Goal: Consume media (video, audio)

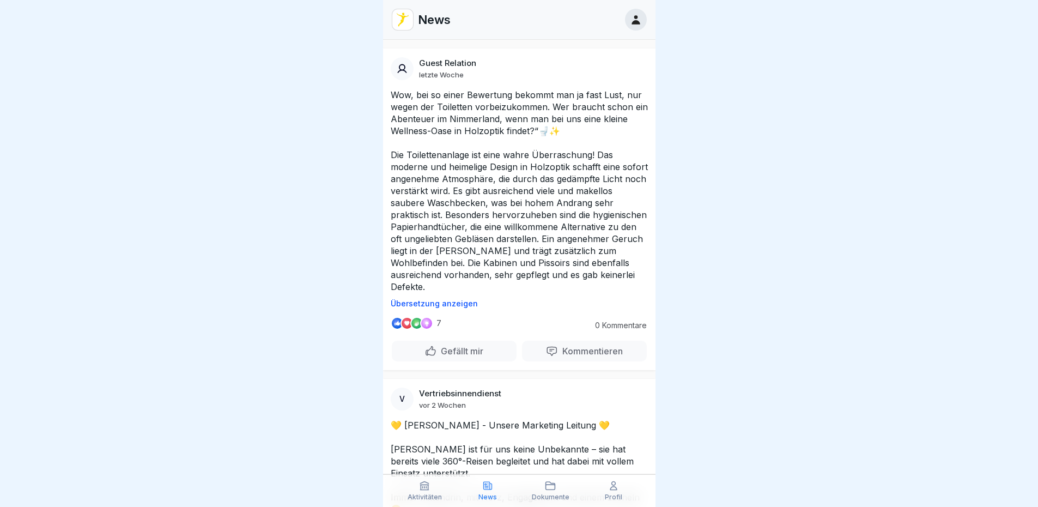
click at [465, 304] on p "Übersetzung anzeigen" at bounding box center [519, 303] width 257 height 9
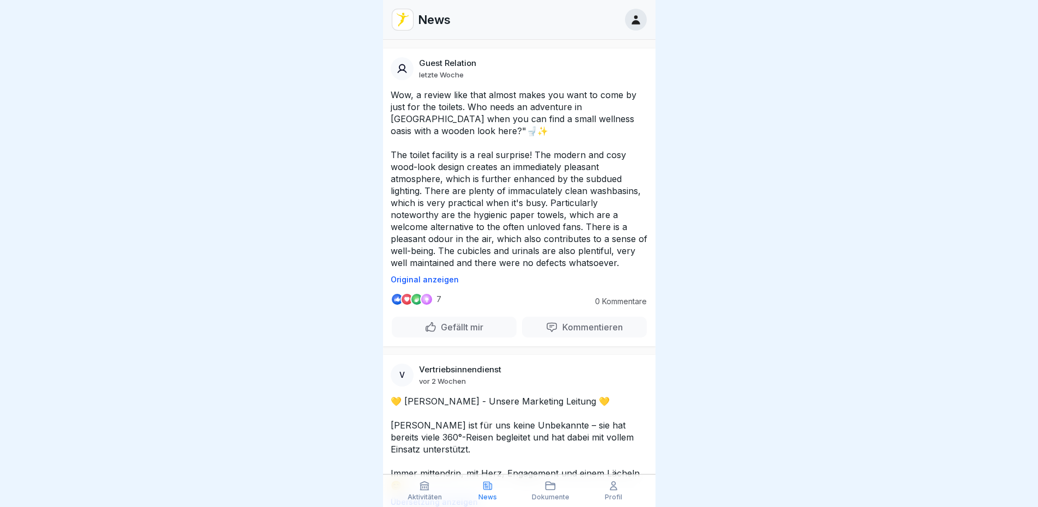
click at [440, 282] on p "Original anzeigen" at bounding box center [519, 279] width 257 height 9
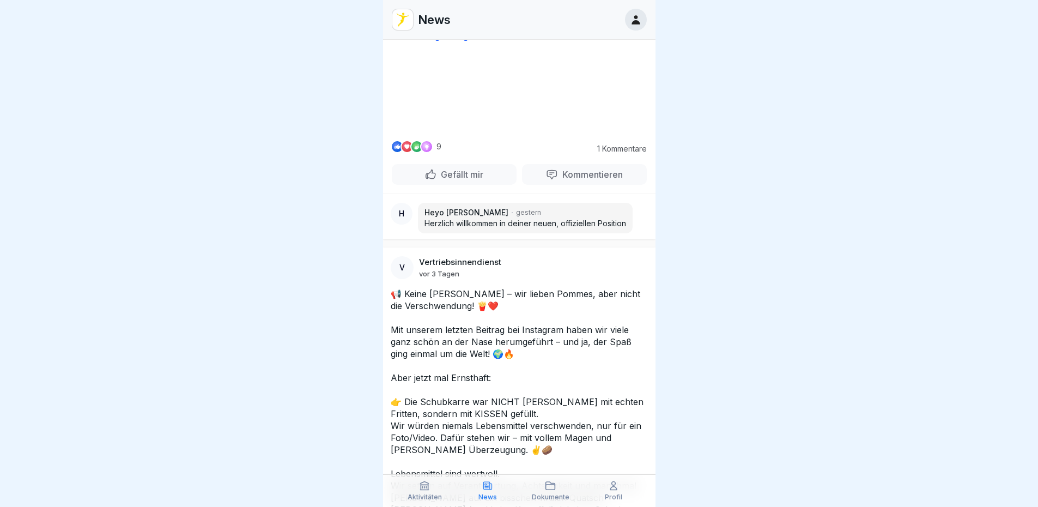
scroll to position [545, 0]
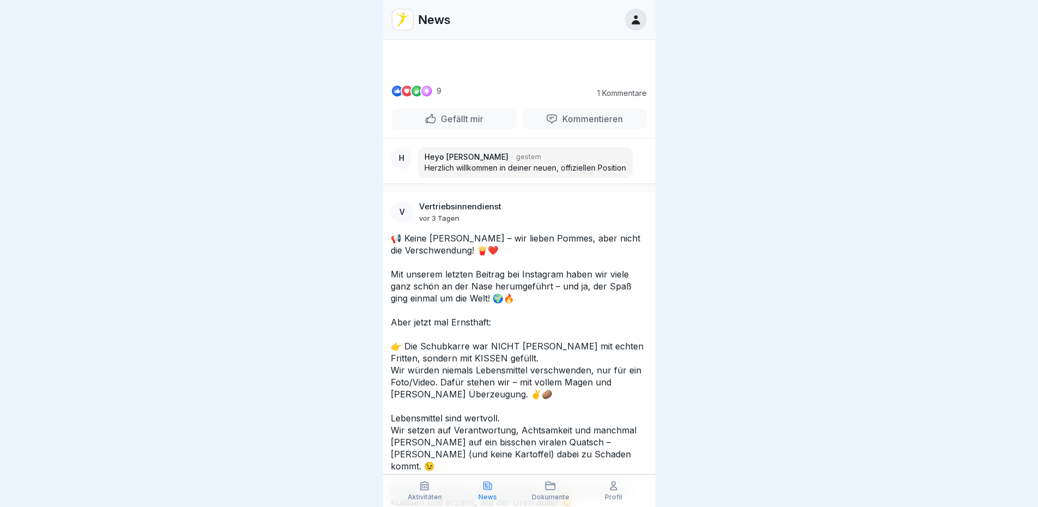
click at [553, 76] on video at bounding box center [520, 35] width 164 height 82
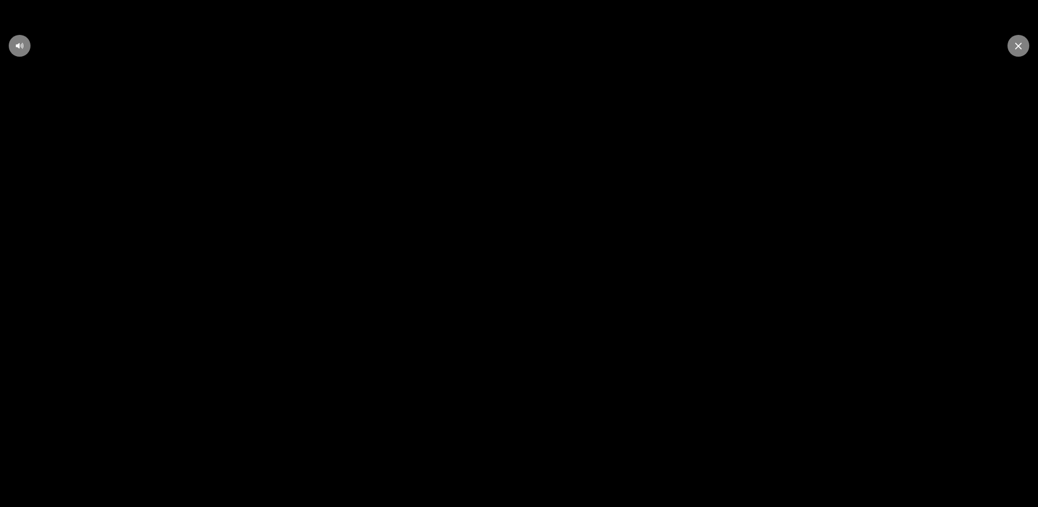
click at [768, 268] on video at bounding box center [519, 253] width 1038 height 507
click at [1026, 49] on div at bounding box center [1019, 46] width 22 height 22
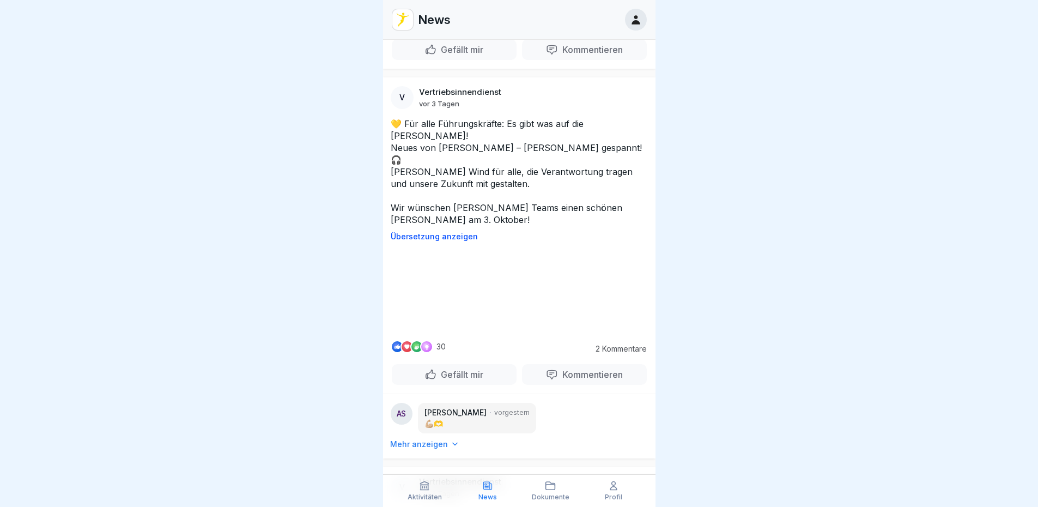
scroll to position [1472, 0]
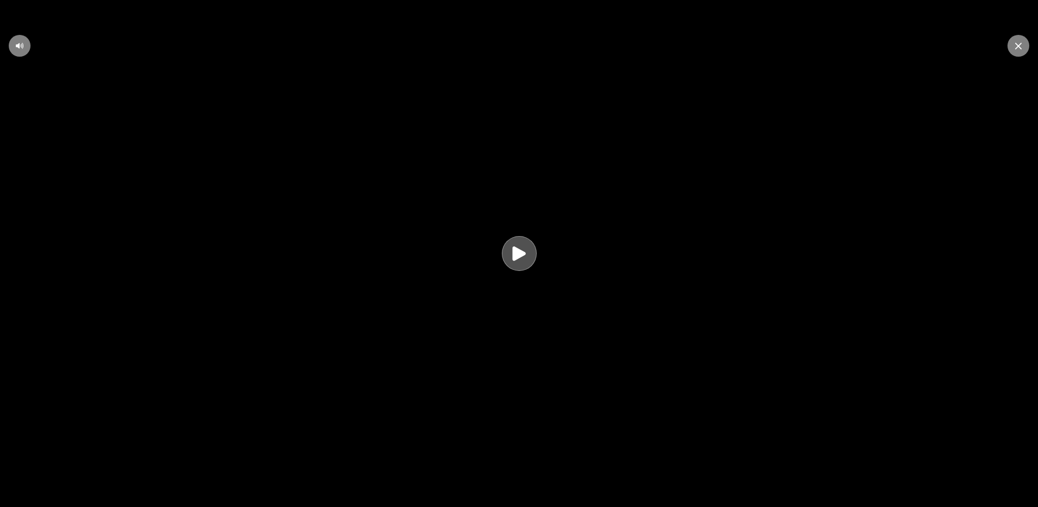
click at [1020, 46] on icon at bounding box center [1018, 46] width 7 height 7
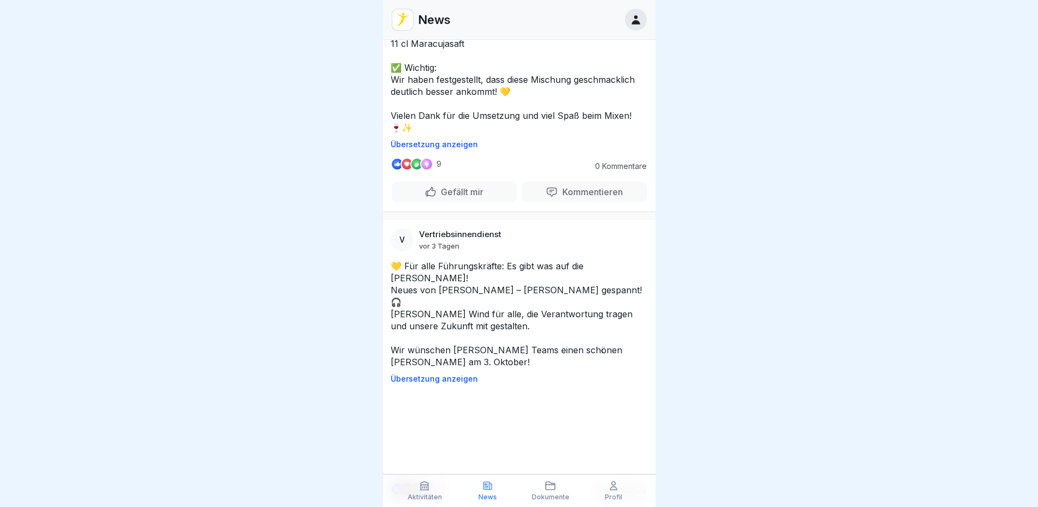
scroll to position [1363, 0]
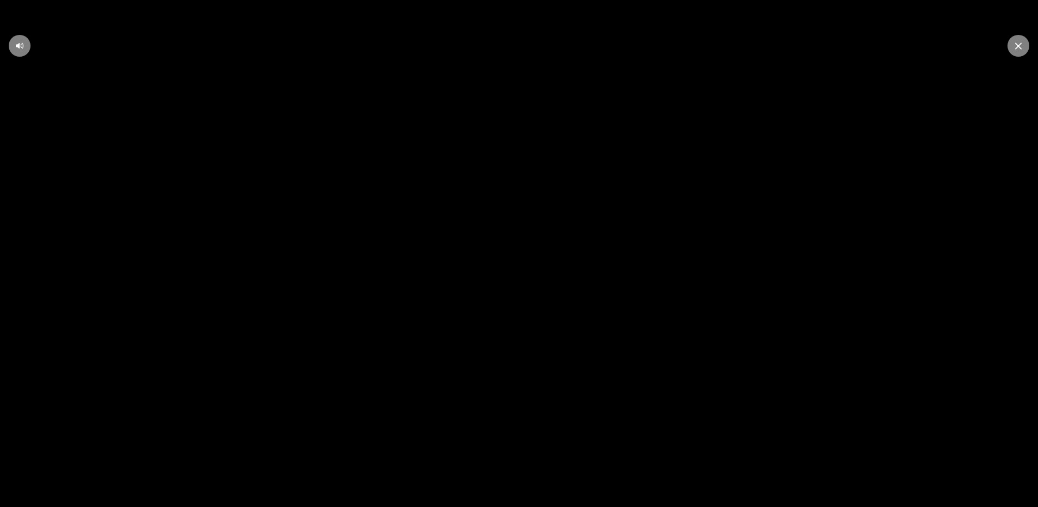
click at [1018, 50] on div at bounding box center [1019, 46] width 22 height 22
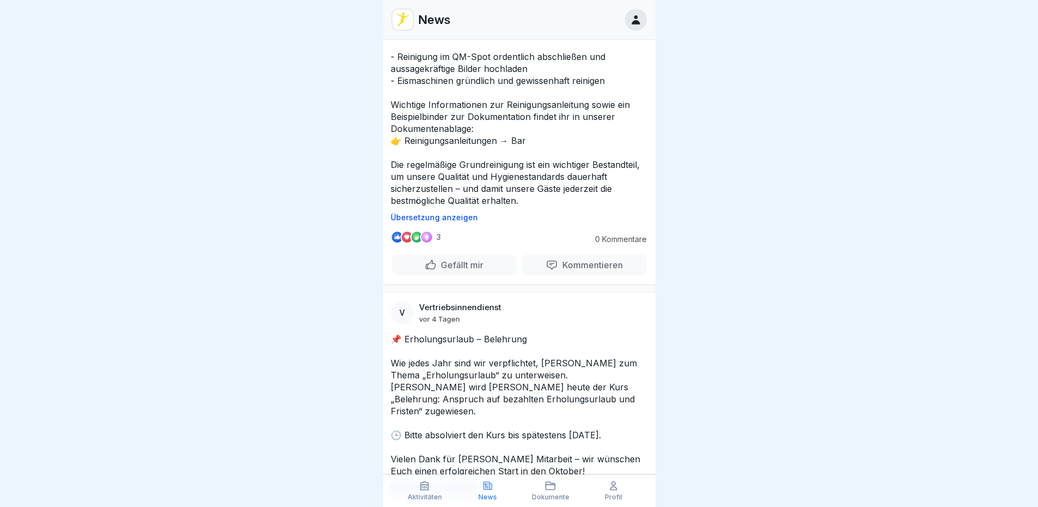
scroll to position [2289, 0]
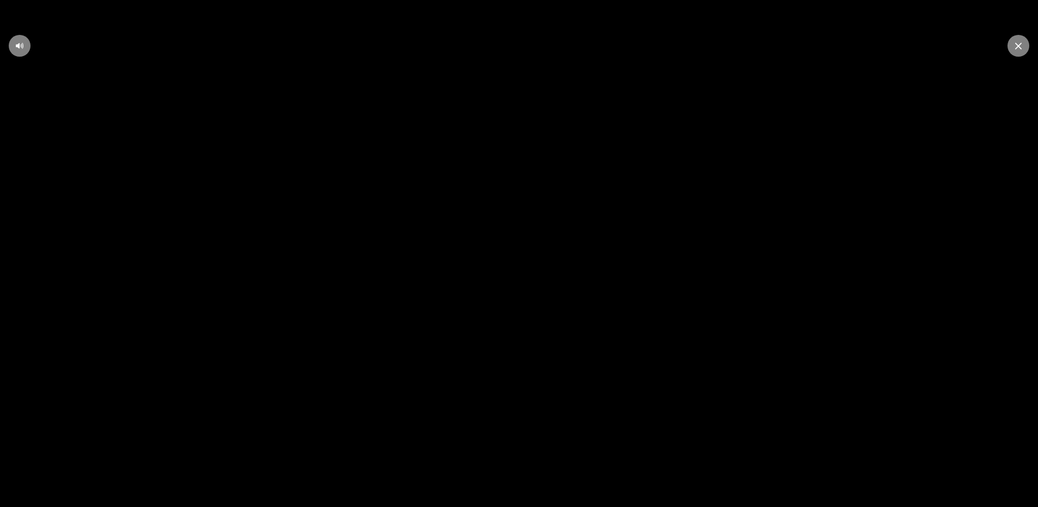
click at [958, 440] on video at bounding box center [519, 253] width 1038 height 507
click at [845, 189] on video at bounding box center [519, 253] width 1038 height 507
click at [1018, 48] on icon at bounding box center [1018, 46] width 7 height 7
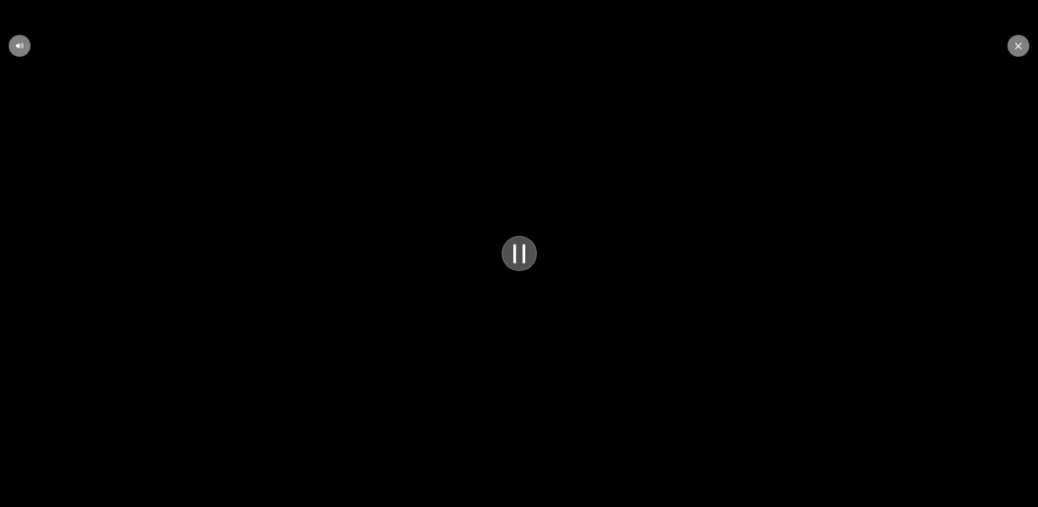
click at [21, 49] on icon at bounding box center [19, 45] width 9 height 9
click at [1016, 38] on div at bounding box center [1019, 46] width 22 height 22
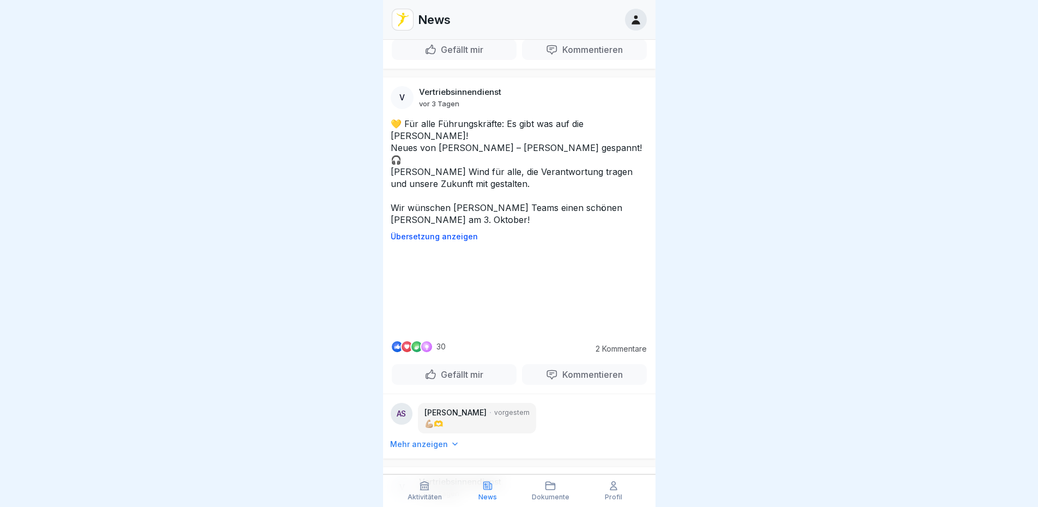
scroll to position [1472, 0]
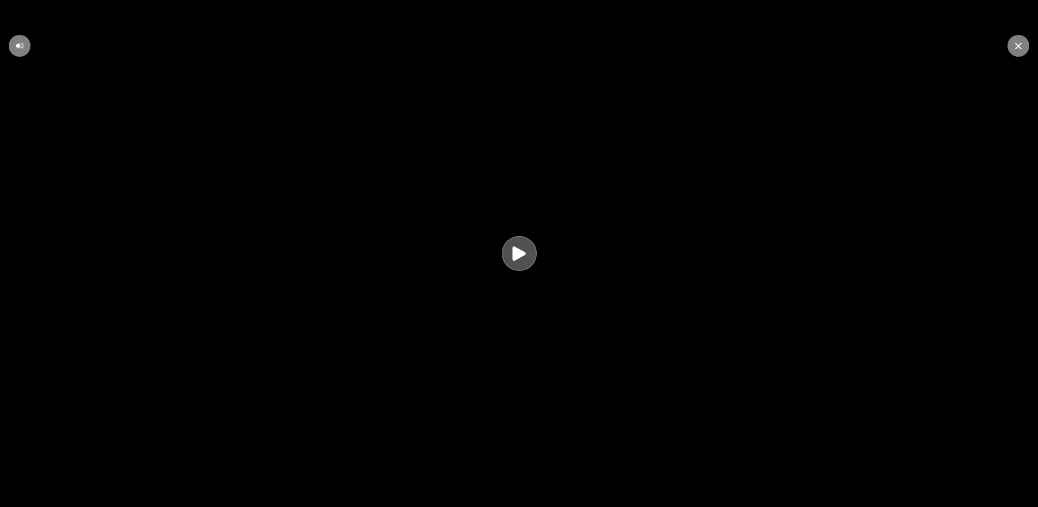
click at [529, 264] on icon at bounding box center [518, 253] width 21 height 21
click at [1014, 45] on div at bounding box center [1019, 46] width 22 height 22
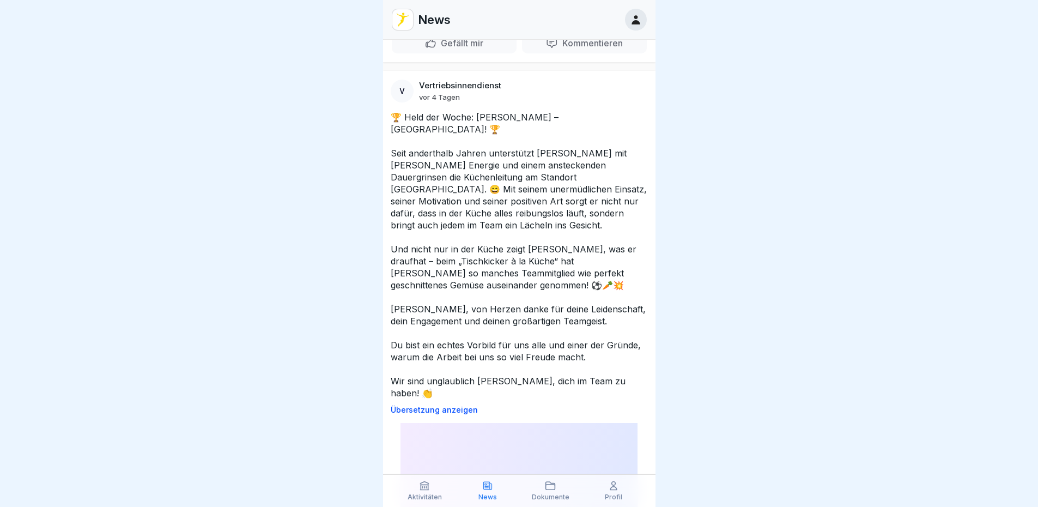
scroll to position [3379, 0]
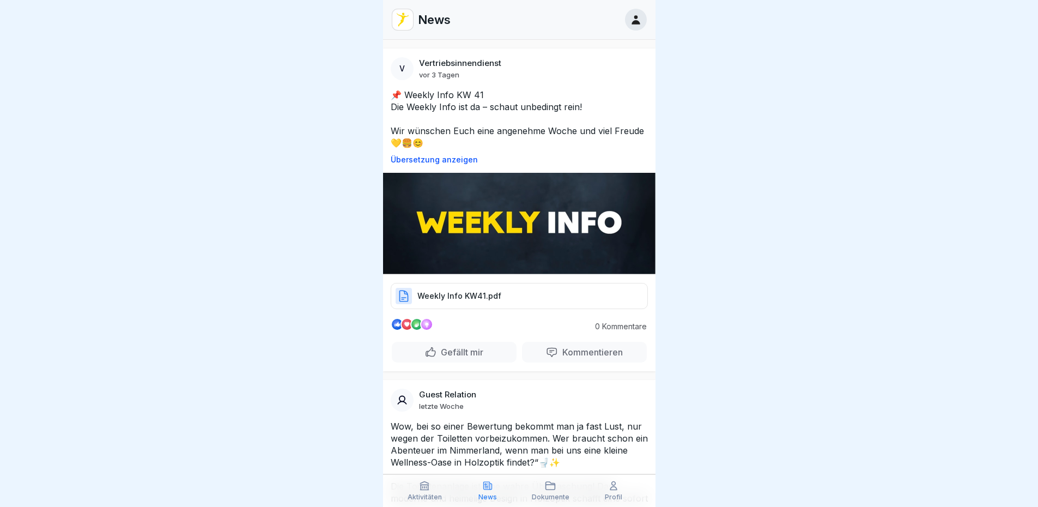
scroll to position [8, 0]
click at [462, 290] on p "Weekly Info KW41.pdf" at bounding box center [459, 295] width 84 height 11
